Goal: Ask a question

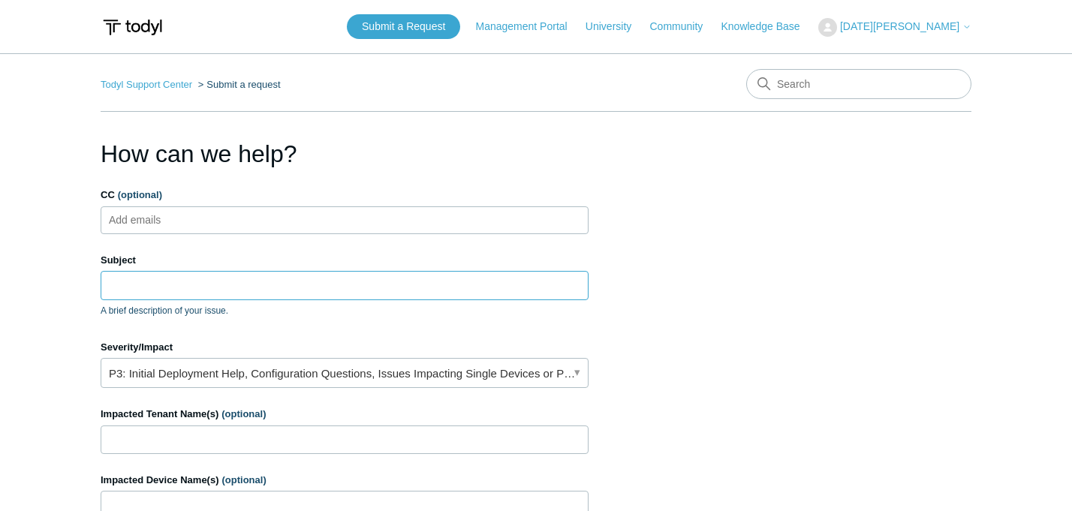
click at [218, 281] on input "Subject" at bounding box center [345, 285] width 488 height 29
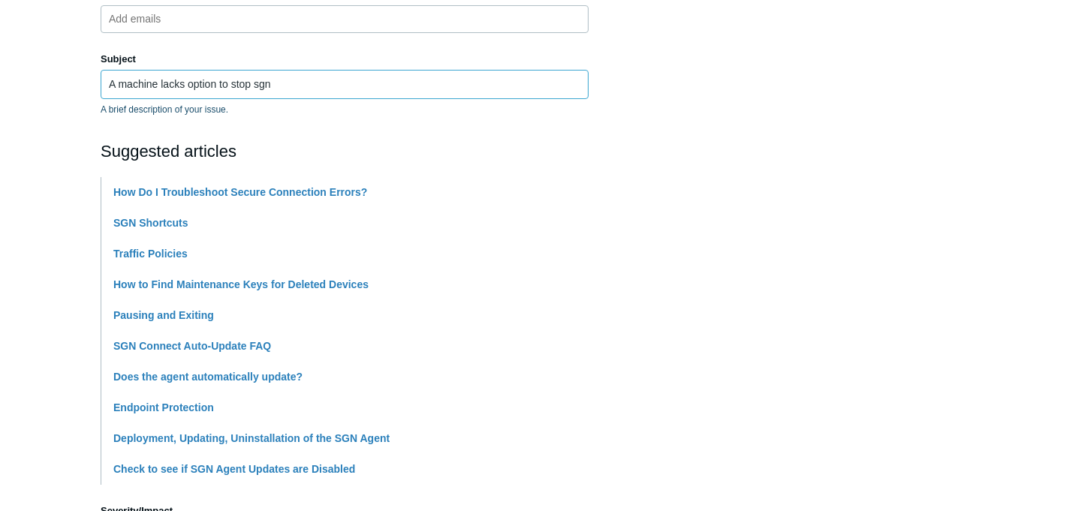
scroll to position [203, 0]
type input "A machine lacks option to stop sgn"
click at [156, 223] on link "SGN Shortcuts" at bounding box center [150, 221] width 75 height 12
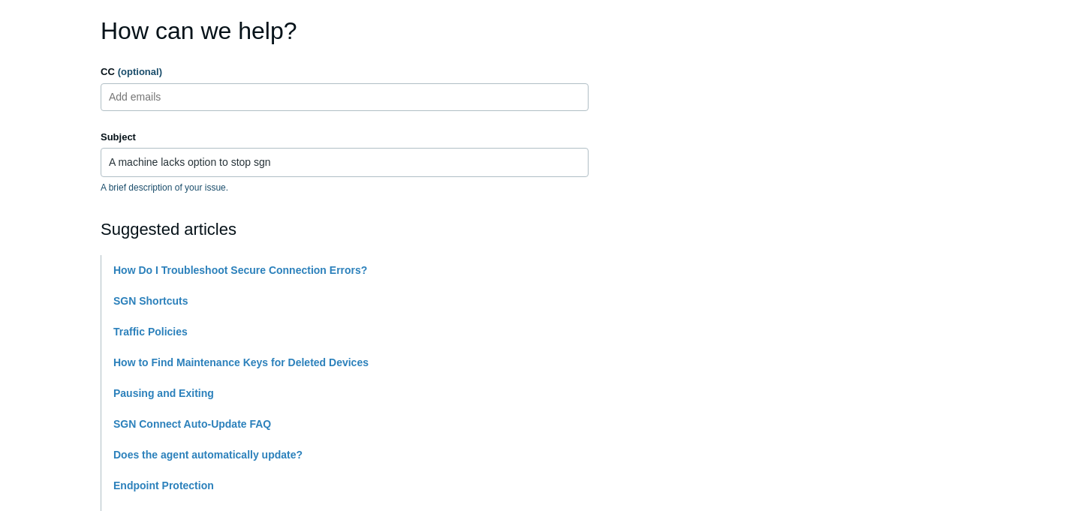
scroll to position [139, 0]
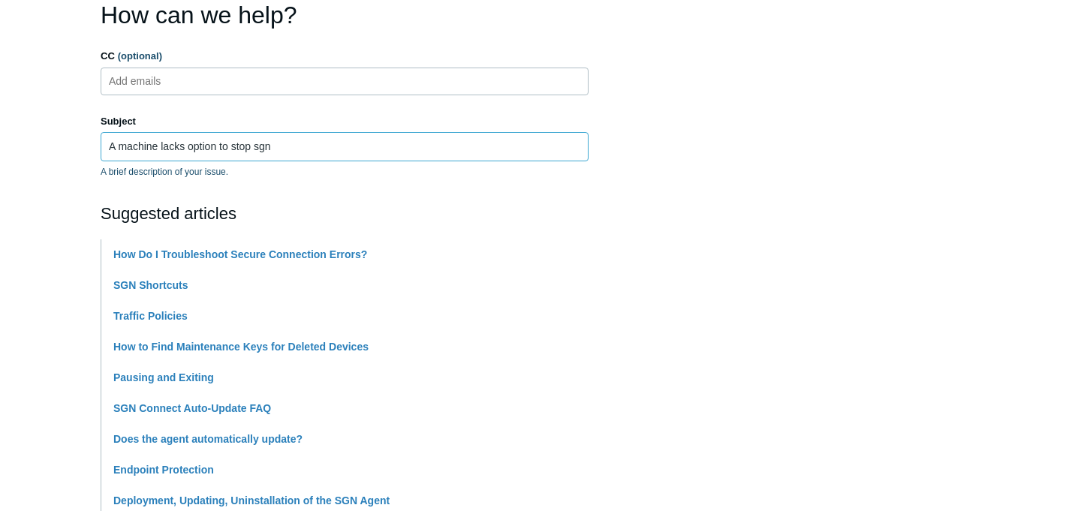
click at [227, 146] on input "A machine lacks option to stop sgn" at bounding box center [345, 146] width 488 height 29
click at [294, 145] on input "A machine lacks option to stop sgn" at bounding box center [345, 146] width 488 height 29
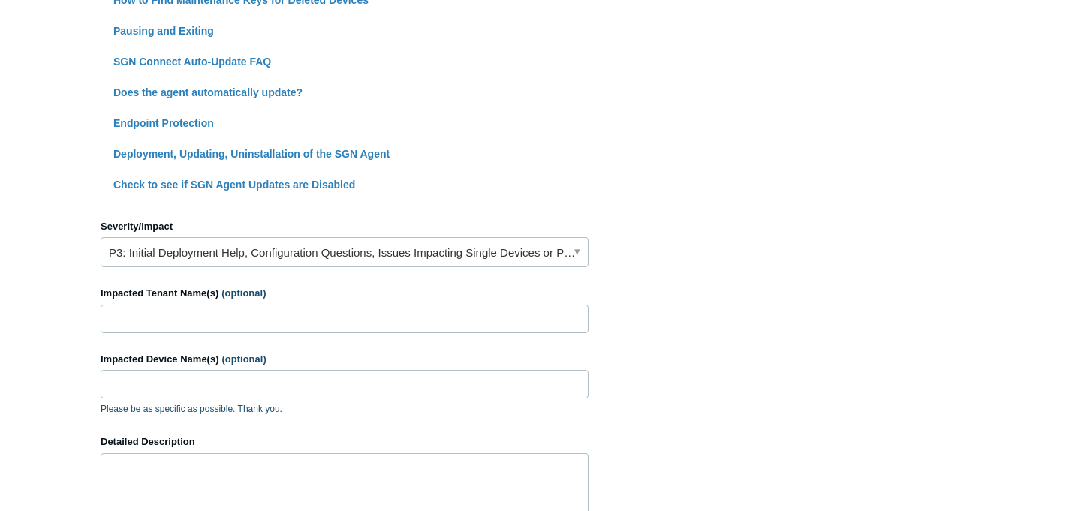
scroll to position [710, 0]
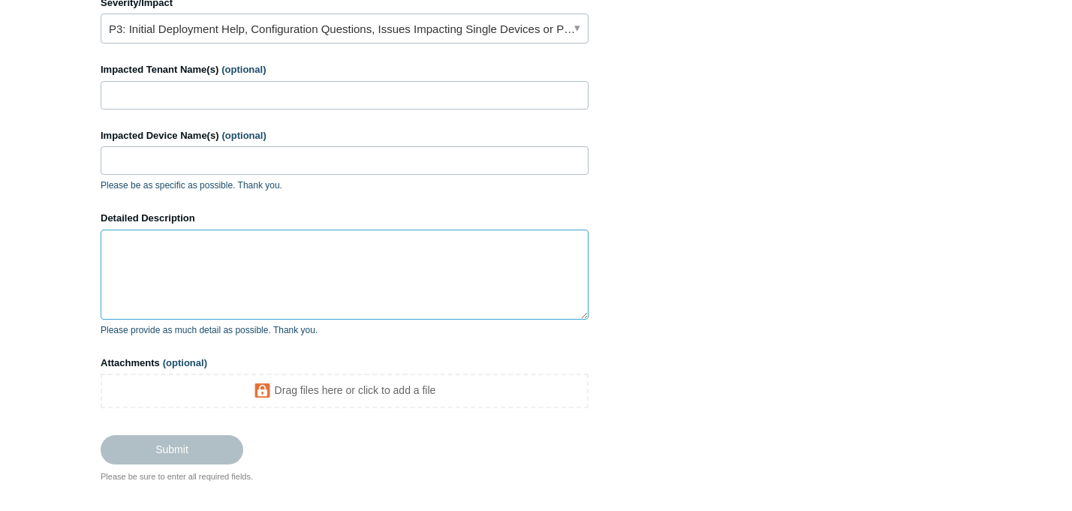
click at [191, 252] on textarea "Detailed Description" at bounding box center [345, 275] width 488 height 90
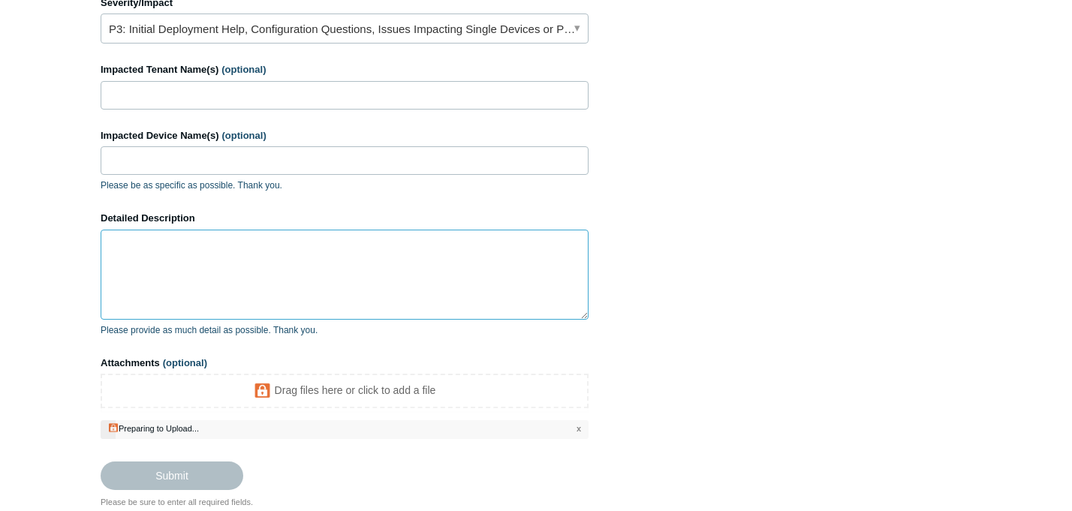
click at [143, 255] on textarea "Detailed Description" at bounding box center [345, 275] width 488 height 90
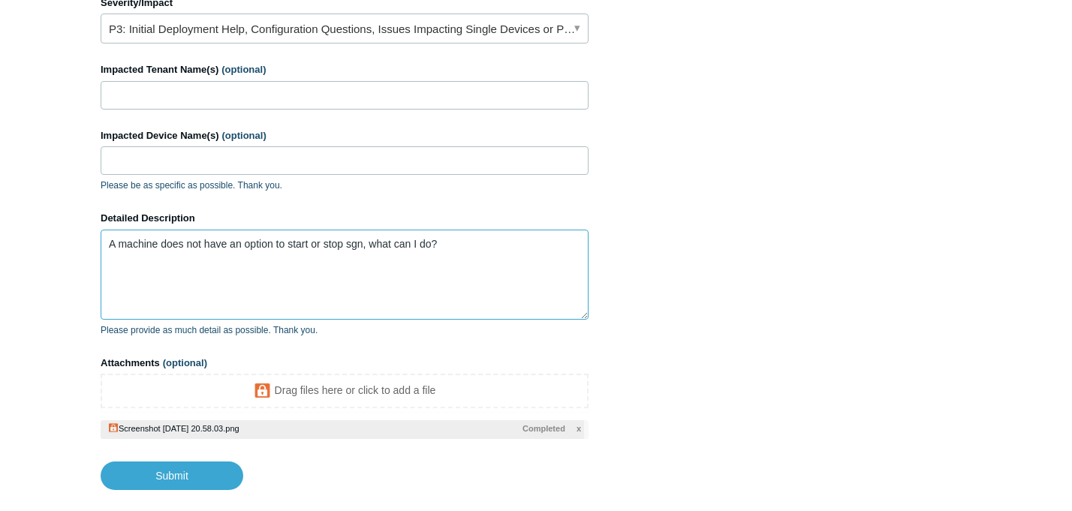
click at [124, 269] on textarea "A machine does not have an option to start or stop sgn, what can I do?" at bounding box center [345, 275] width 488 height 90
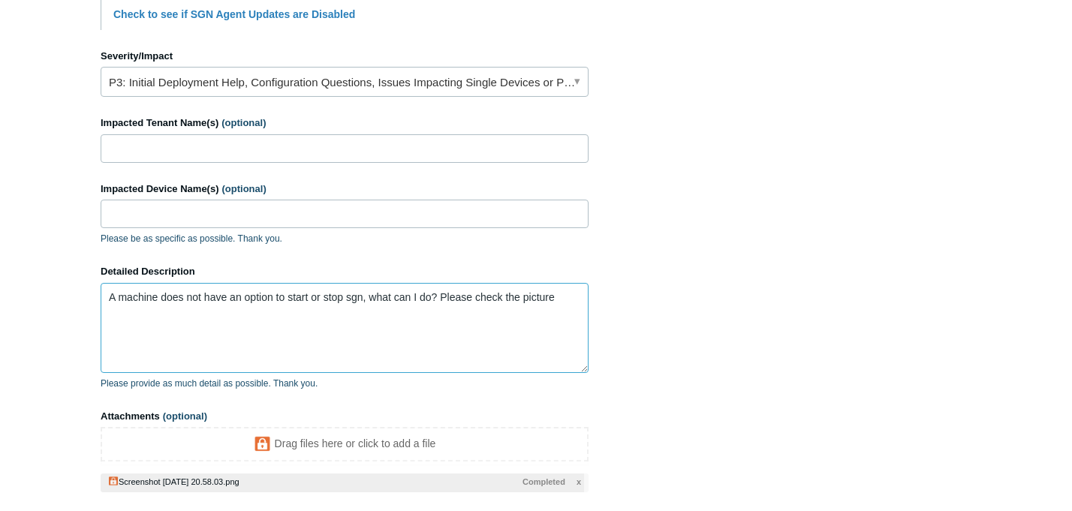
scroll to position [657, 0]
type textarea "A machine does not have an option to start or stop sgn, what can I do? Please c…"
click at [196, 148] on input "Impacted Tenant Name(s) (optional)" at bounding box center [345, 148] width 488 height 29
type input "SCDCL"
click at [186, 209] on input "Impacted Device Name(s) (optional)" at bounding box center [345, 213] width 488 height 29
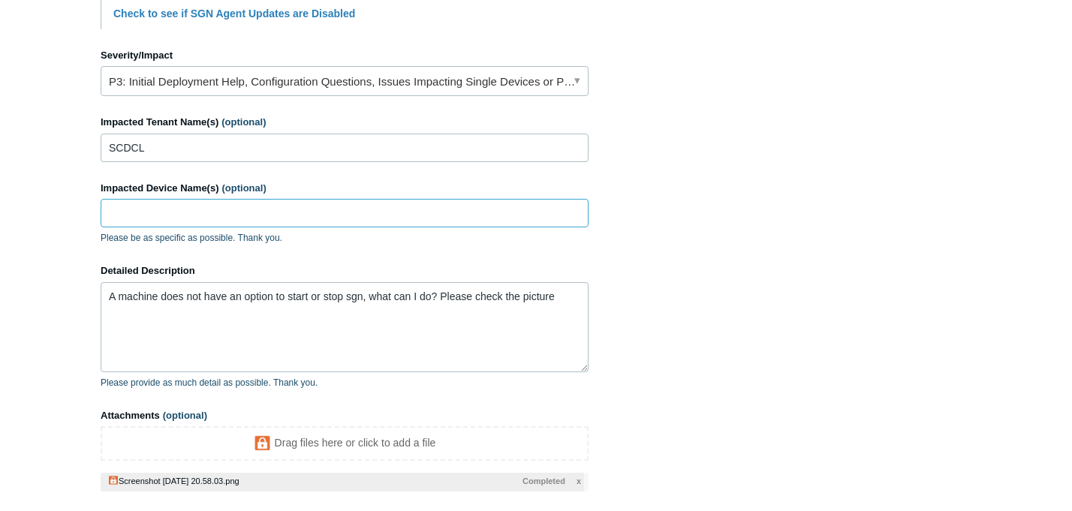
paste input "curl -s --ssl-no-revoke https://download.todyl.com/sgn_connect/SGNConnect_Lates…"
type input "curl -s --ssl-no-revoke https://download.todyl.com/sgn_connect/SGNConnect_Lates…"
paste input "RICK-PC23"
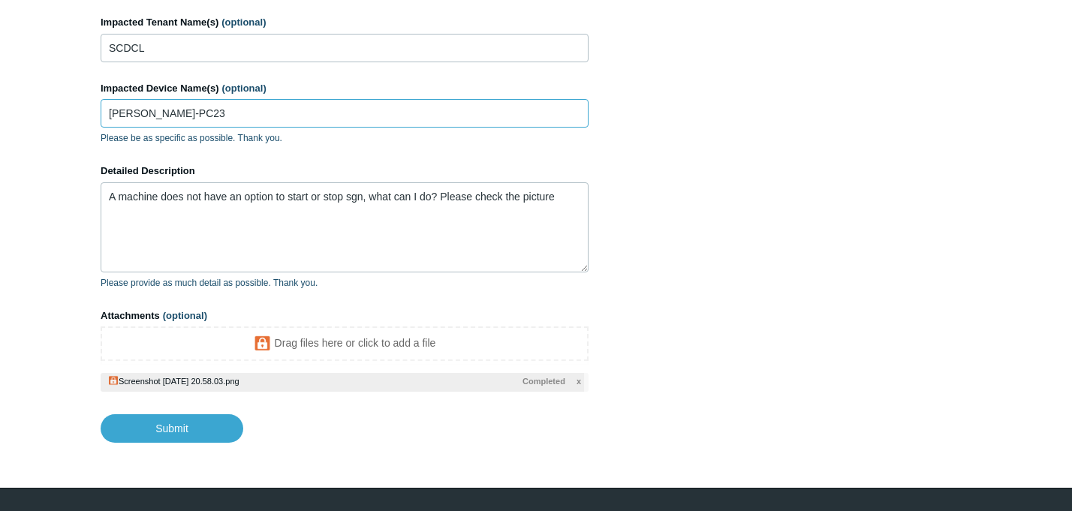
scroll to position [758, 0]
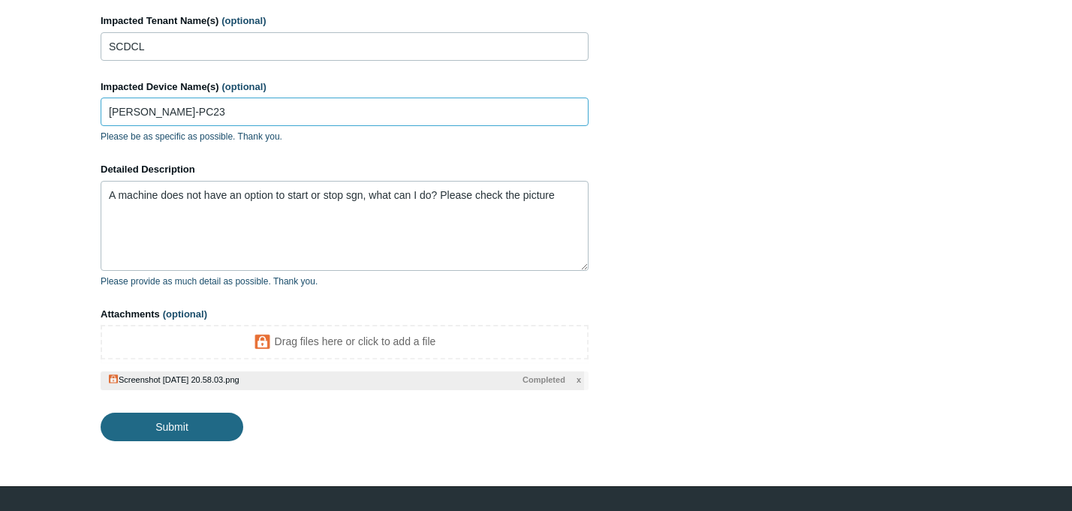
type input "RICK-PC23"
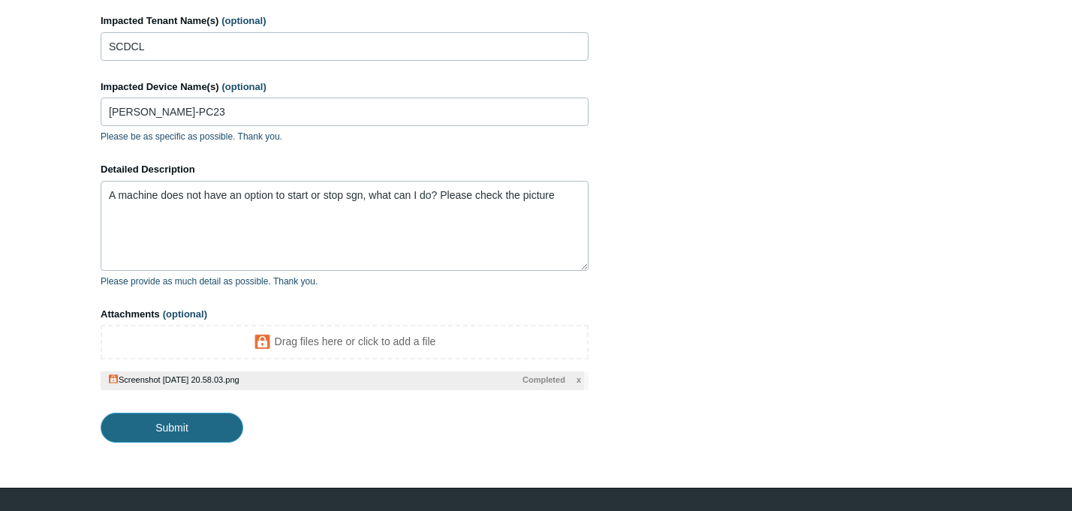
click at [164, 434] on input "Submit" at bounding box center [172, 428] width 143 height 30
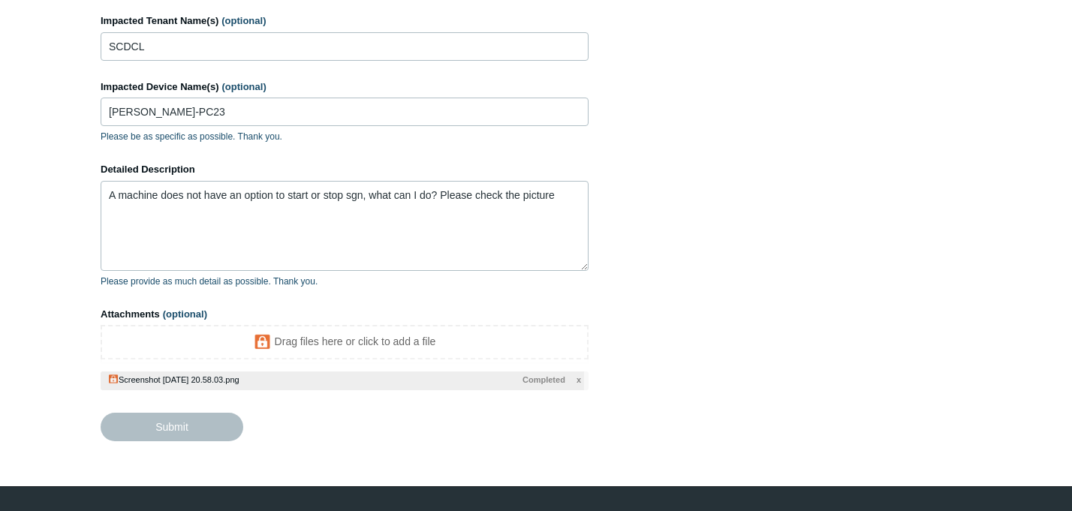
type textarea "A machine does not have an option to start or stop sgn, what can I do? Please c…"
